Goal: Information Seeking & Learning: Learn about a topic

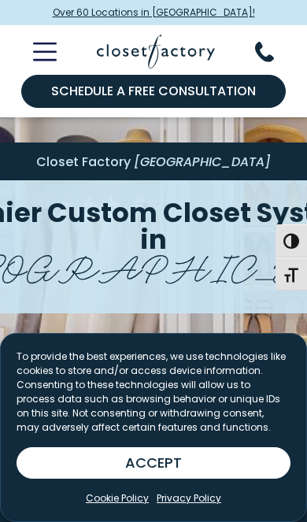
click at [196, 452] on button "ACCEPT" at bounding box center [154, 462] width 274 height 31
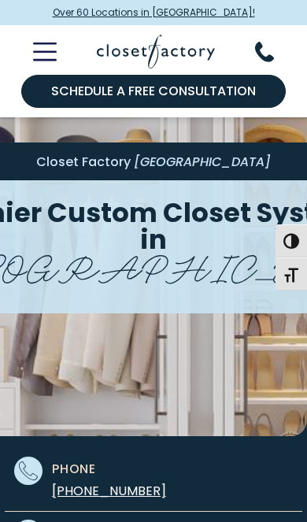
click at [266, 326] on div "Closet Factory Worcester Premier Custom Closet Systems in Worcester" at bounding box center [153, 289] width 297 height 295
click at [54, 53] on icon "Toggle Mobile Menu" at bounding box center [45, 51] width 24 height 18
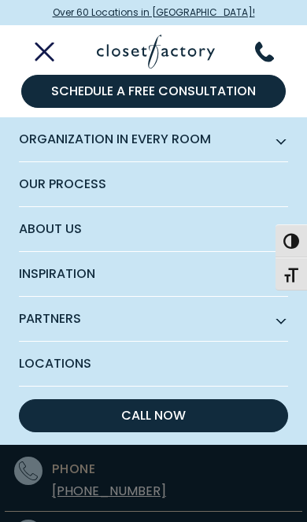
click at [225, 282] on span "Inspiration" at bounding box center [153, 274] width 269 height 45
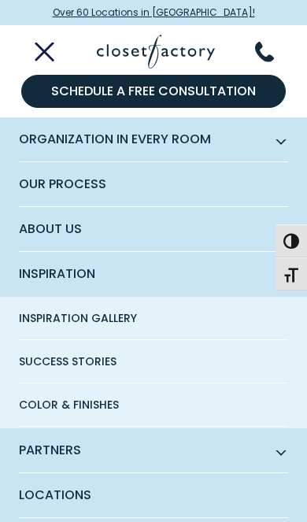
scroll to position [45, 0]
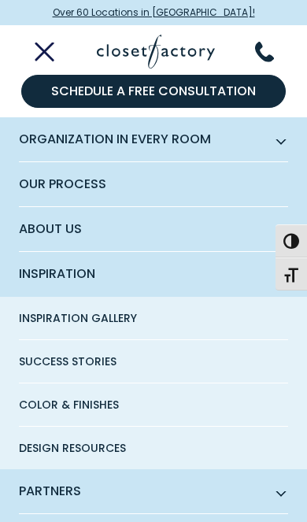
click at [119, 324] on span "Inspiration Gallery" at bounding box center [78, 318] width 118 height 42
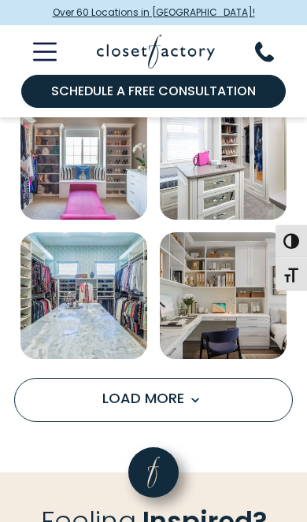
scroll to position [1131, 0]
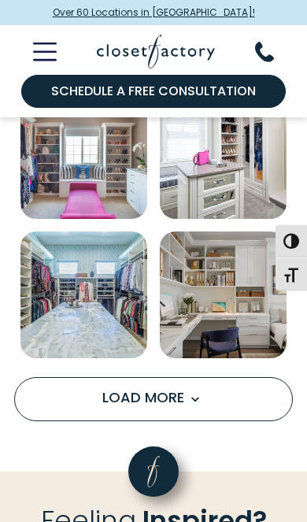
click at [242, 411] on button "Load More" at bounding box center [153, 399] width 278 height 44
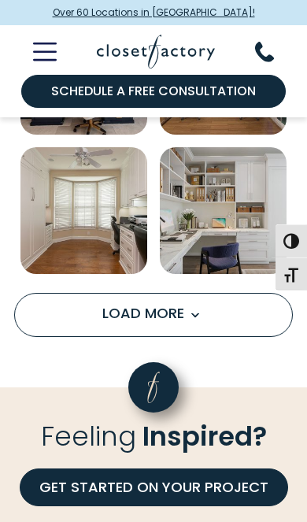
scroll to position [2333, 0]
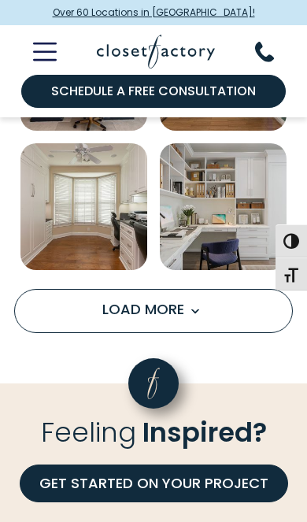
click at [209, 320] on button "Load More" at bounding box center [153, 311] width 278 height 44
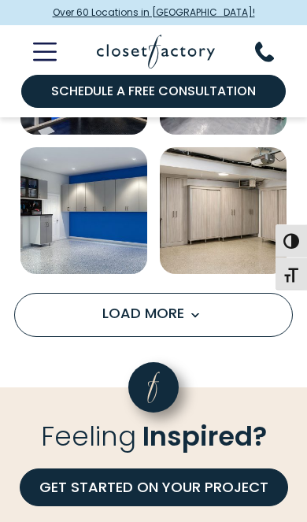
scroll to position [3444, 0]
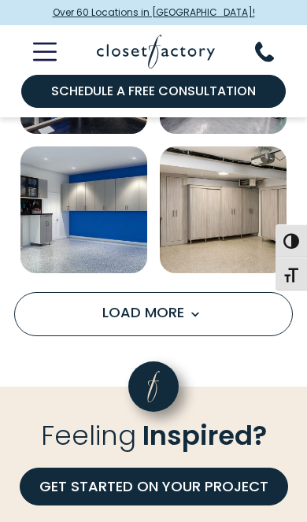
click at [219, 331] on button "Load More" at bounding box center [153, 314] width 278 height 44
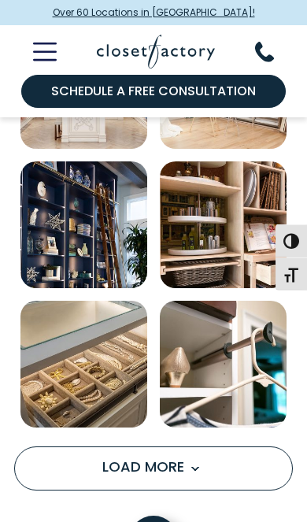
scroll to position [4404, 0]
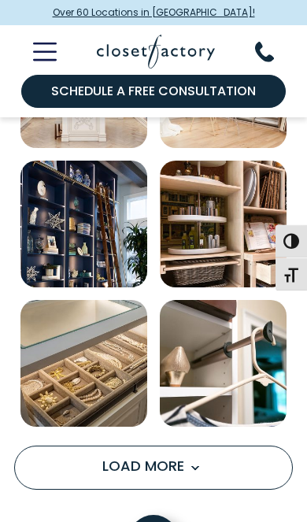
click at [205, 477] on span "Load more inspiration gallery images" at bounding box center [194, 467] width 20 height 20
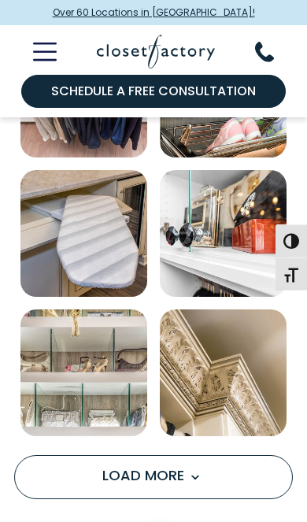
scroll to position [5510, 0]
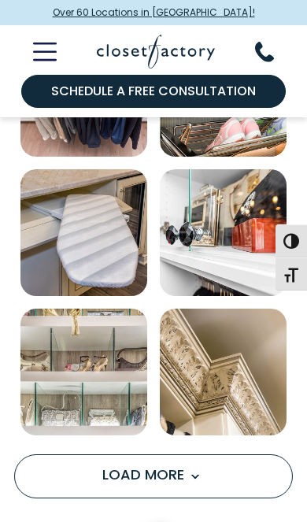
click at [196, 486] on span "Load more inspiration gallery images" at bounding box center [194, 476] width 20 height 20
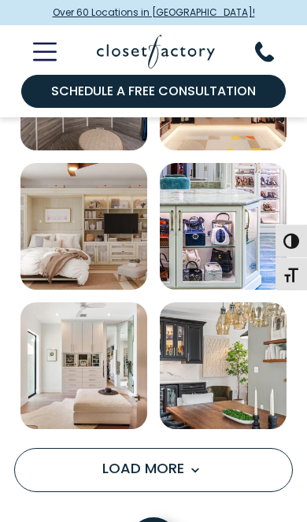
scroll to position [6631, 0]
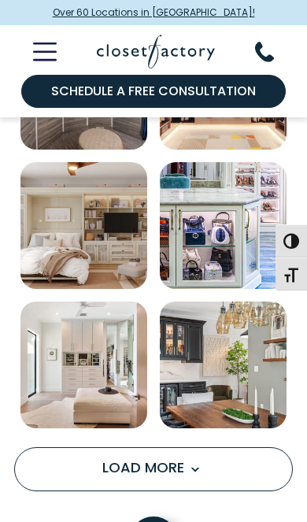
click at [206, 483] on button "Load More" at bounding box center [153, 469] width 278 height 44
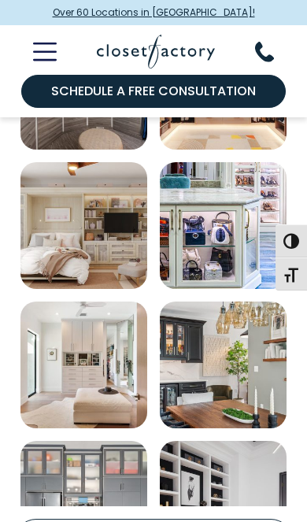
click at [208, 484] on img "Open inspiration gallery to preview enlarged image" at bounding box center [223, 504] width 127 height 127
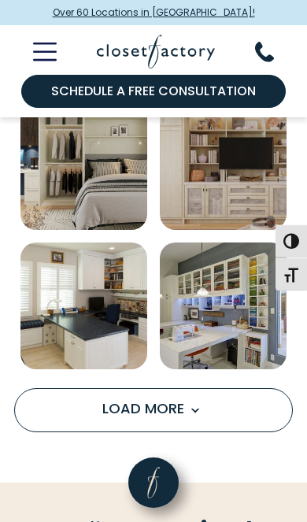
scroll to position [7803, 0]
click at [215, 422] on button "Load More" at bounding box center [153, 410] width 278 height 44
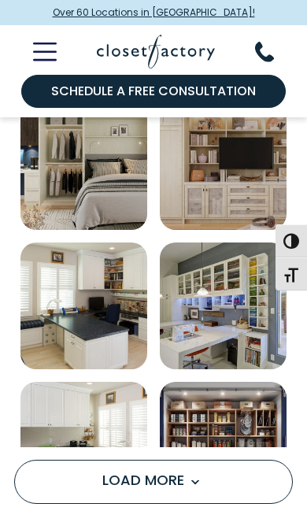
click at [205, 426] on img "Open inspiration gallery to preview enlarged image" at bounding box center [223, 445] width 127 height 127
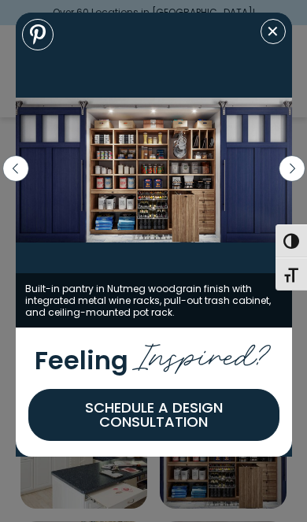
click at [285, 39] on figure "Built-in pantry in Nutmeg woodgrain finish with integrated metal wine racks, pu…" at bounding box center [154, 170] width 276 height 315
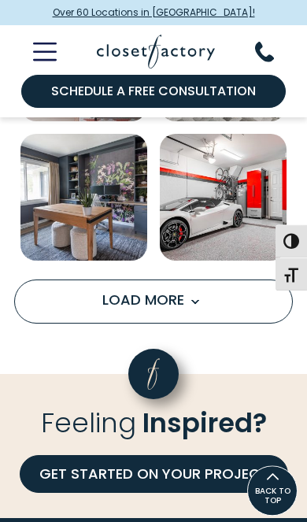
scroll to position [9024, 0]
